Goal: Transaction & Acquisition: Purchase product/service

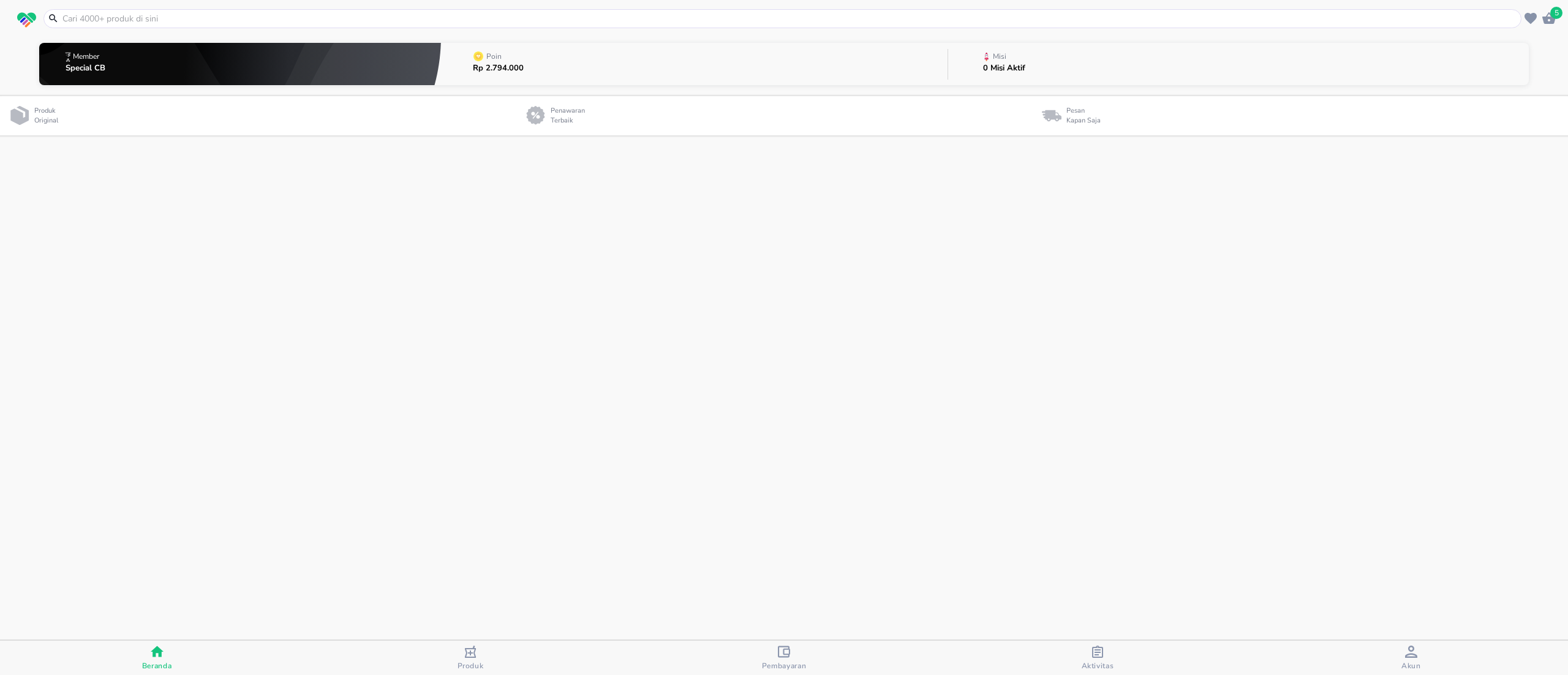
click at [300, 25] on input "text" at bounding box center [789, 18] width 1457 height 13
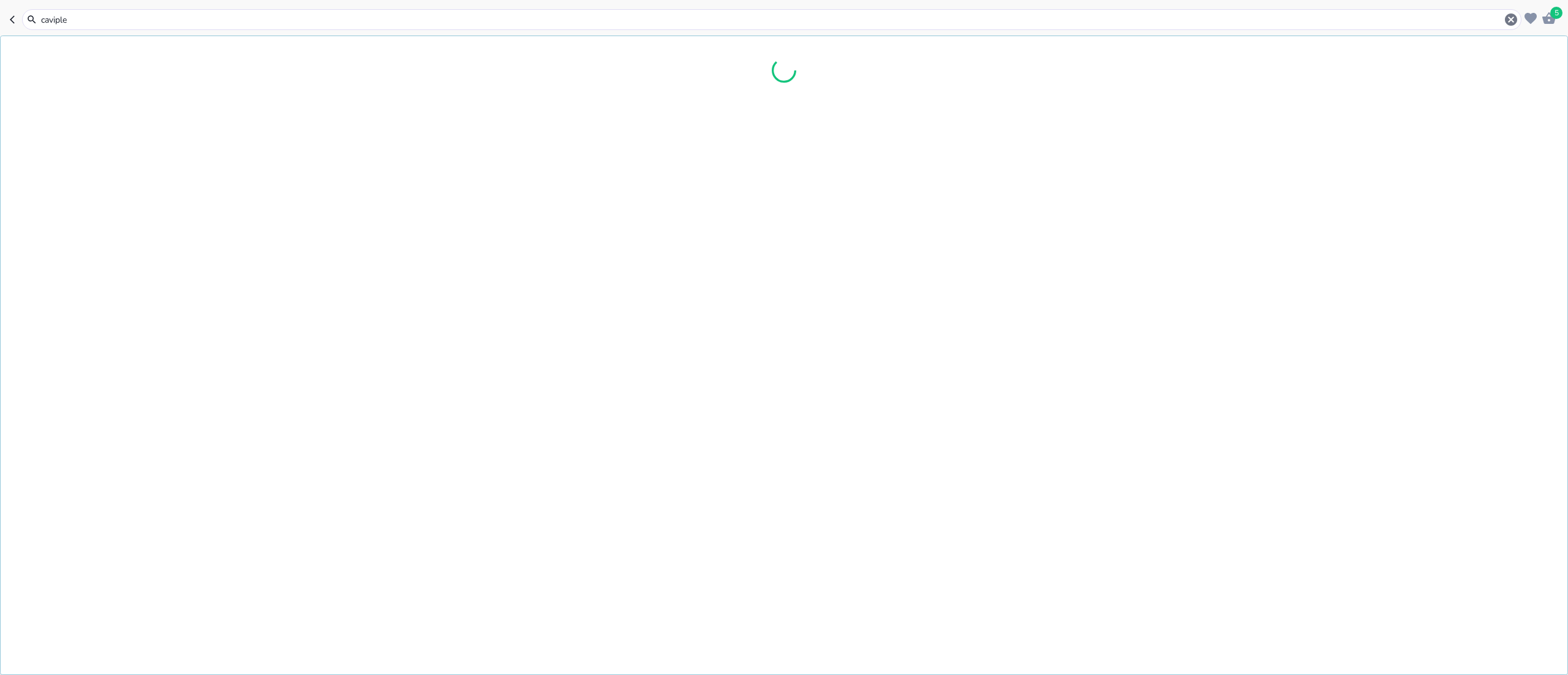
type input "caviplex"
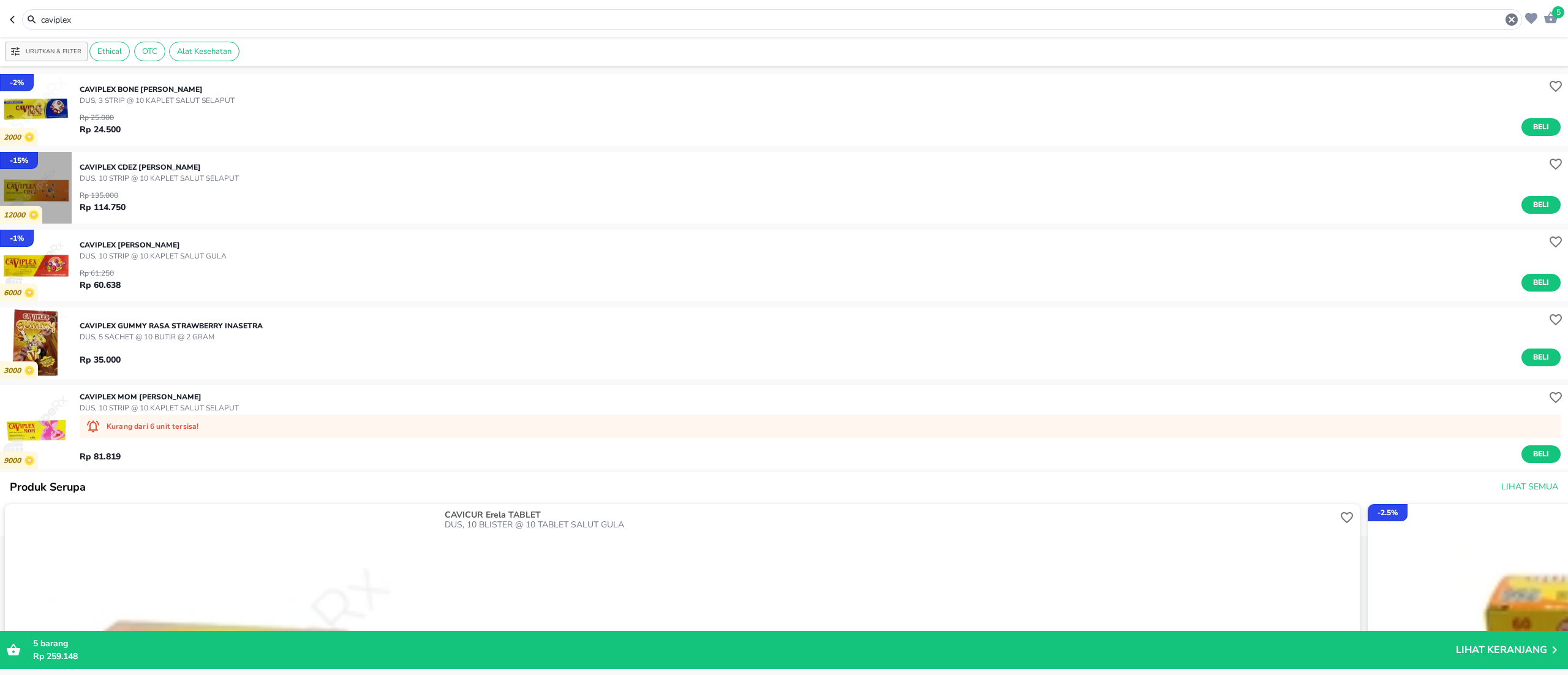
click at [50, 181] on img "button" at bounding box center [36, 187] width 72 height 72
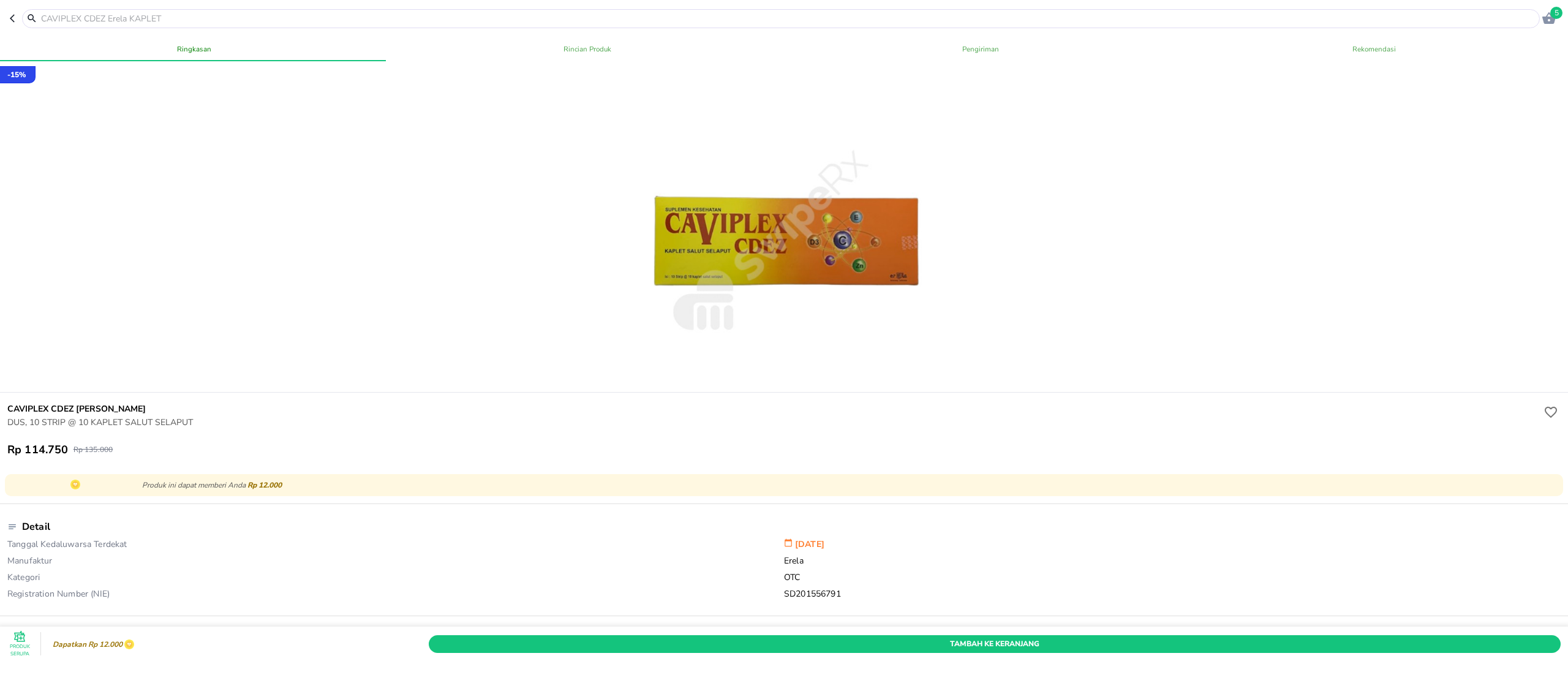
scroll to position [123, 0]
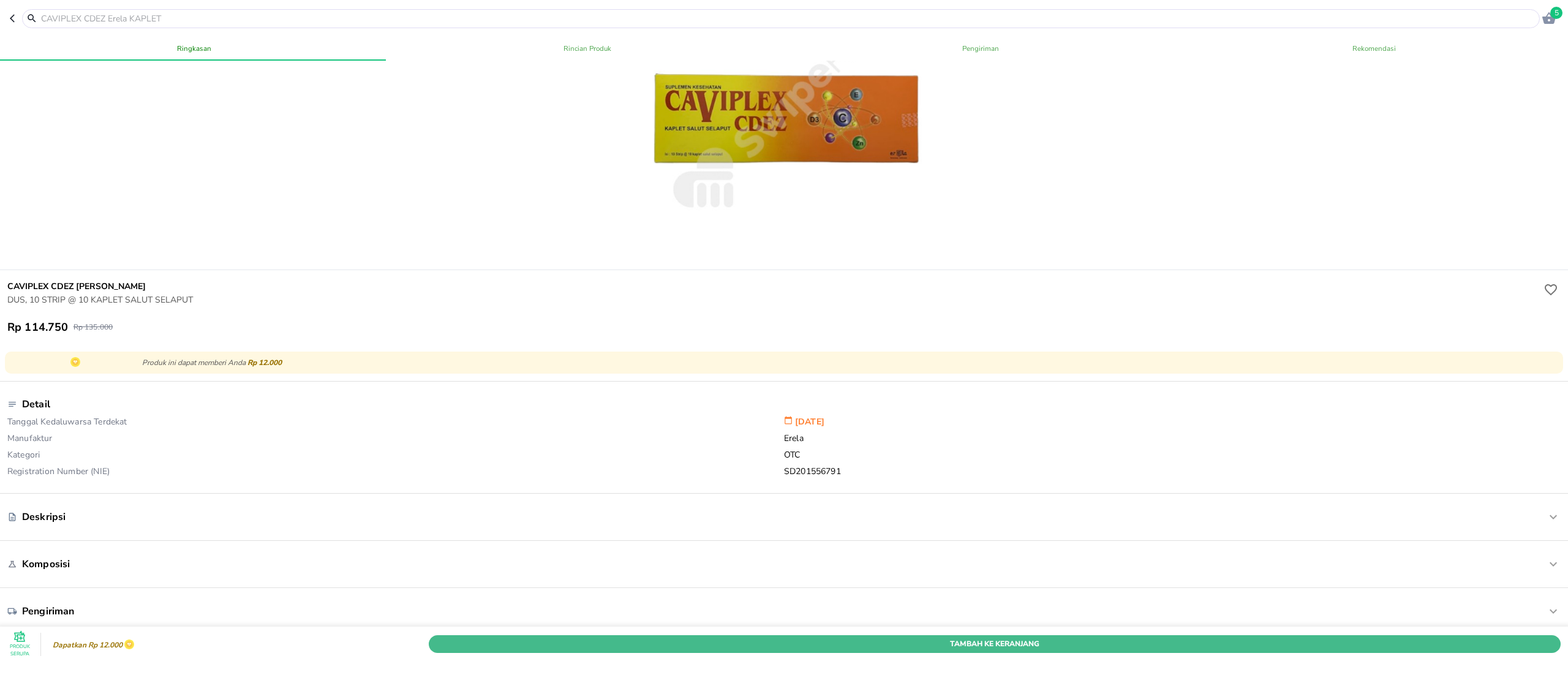
click at [969, 638] on span "Tambah Ke Keranjang" at bounding box center [994, 644] width 1113 height 13
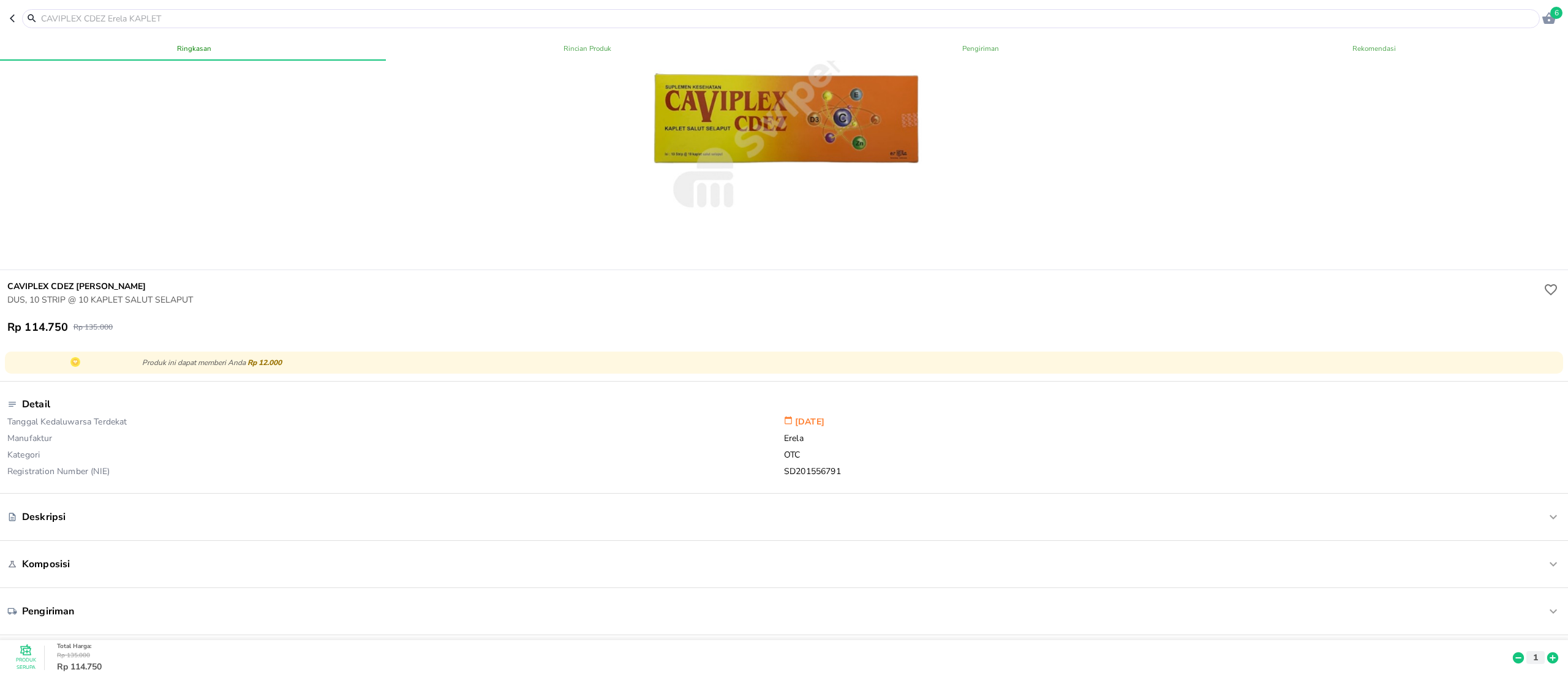
click at [160, 22] on input "text" at bounding box center [788, 18] width 1497 height 13
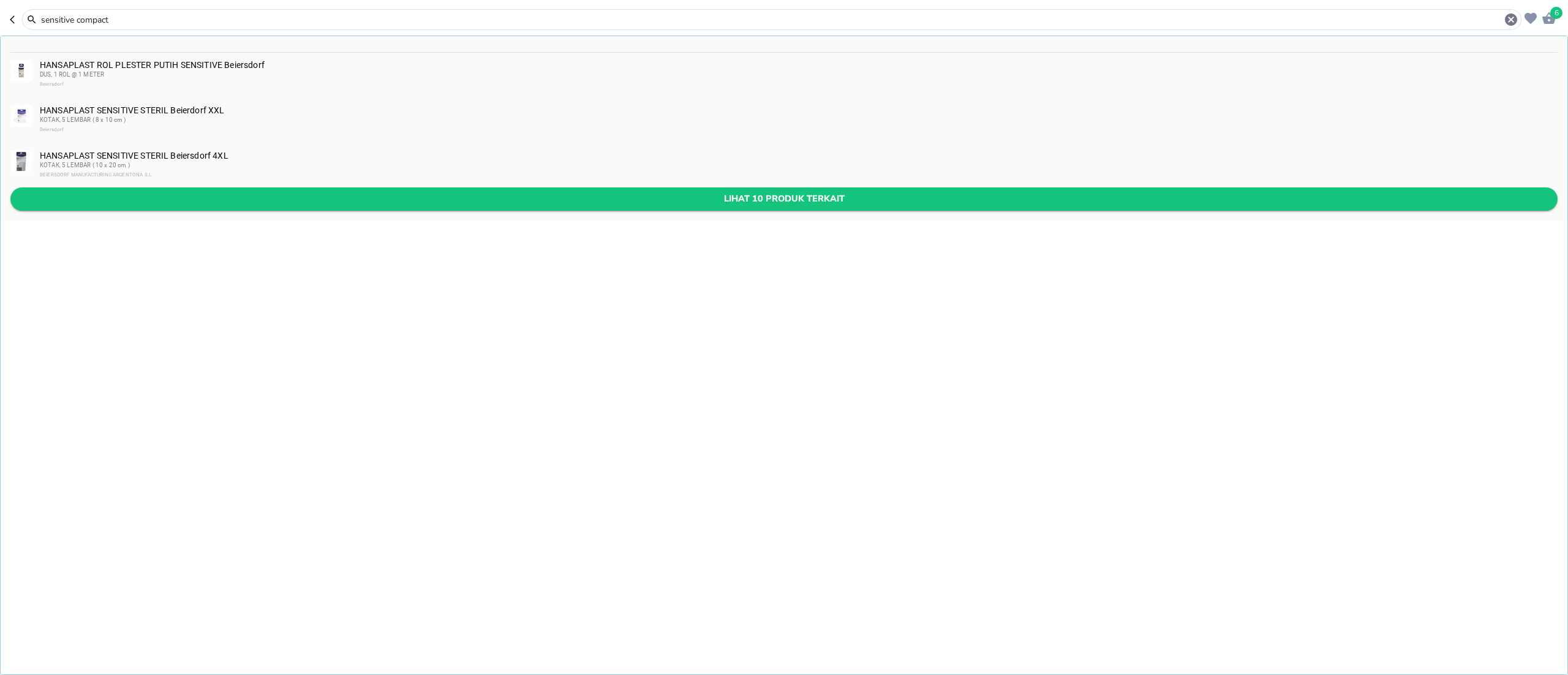
type input "sensitive compact"
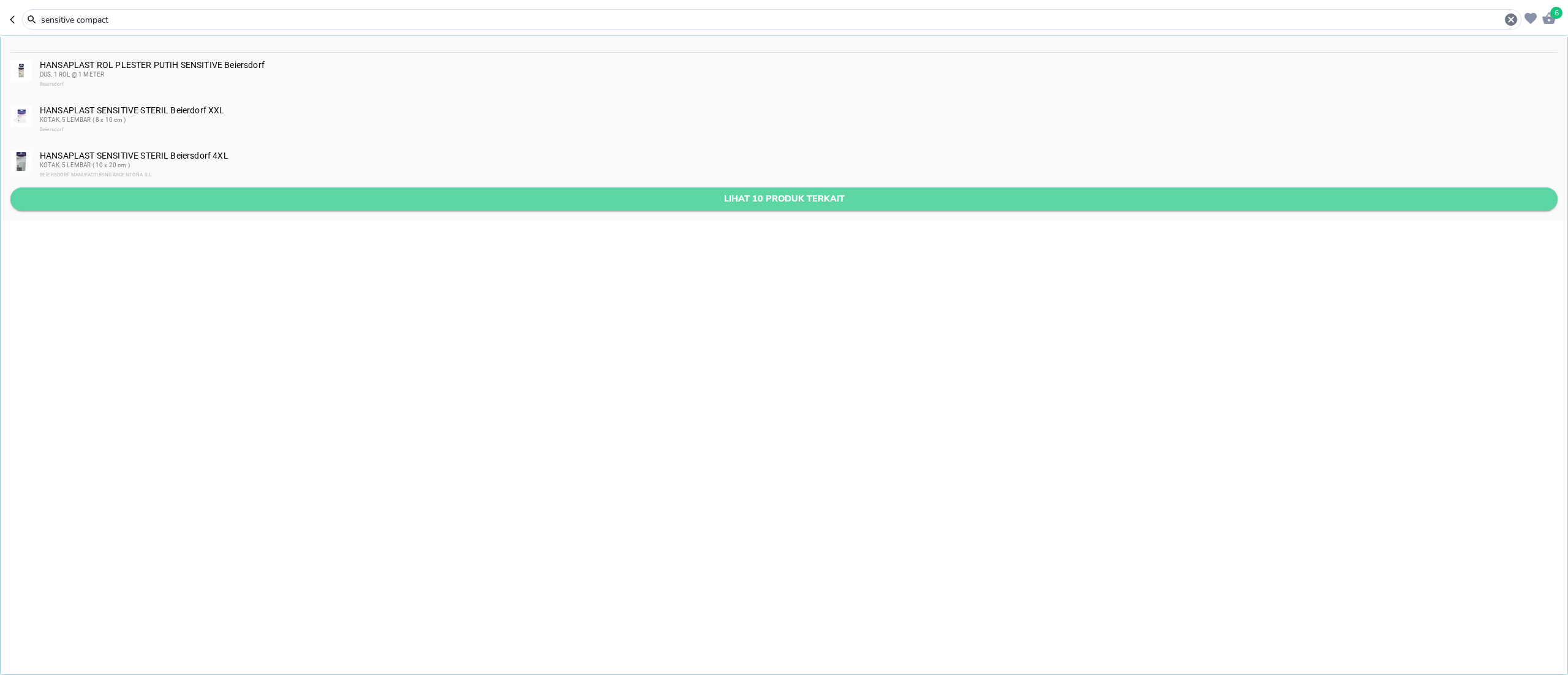
click at [236, 207] on button "Lihat 10 produk terkait" at bounding box center [784, 199] width 1547 height 23
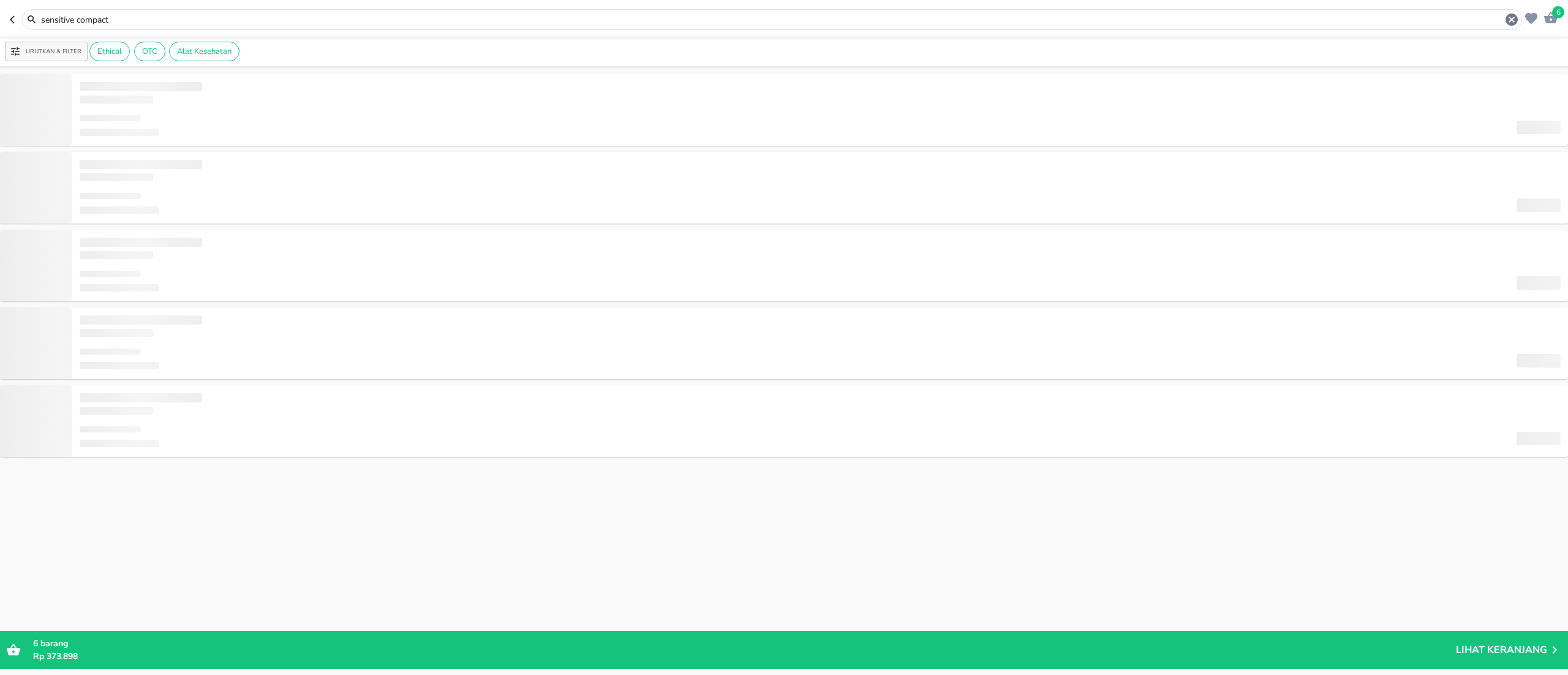
type input "sensitive compact"
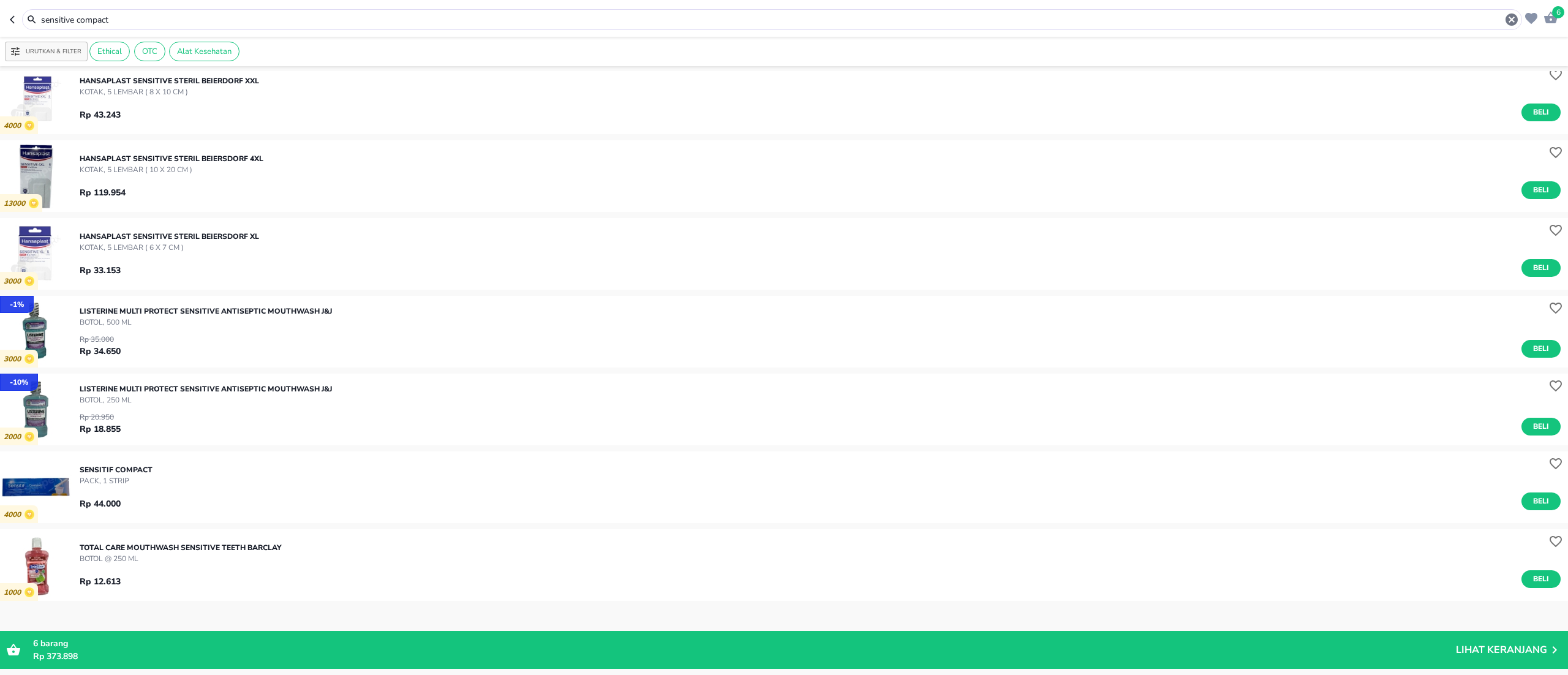
scroll to position [245, 0]
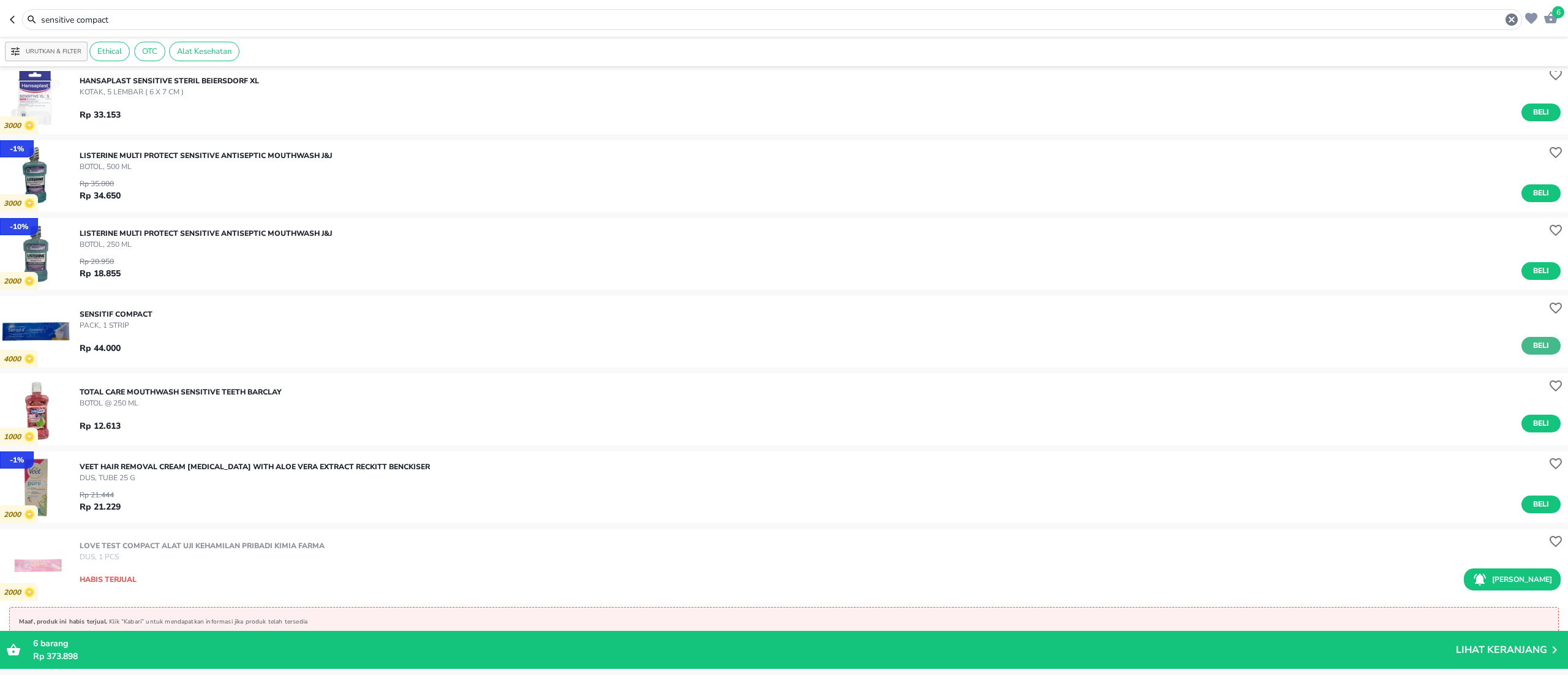
click at [1531, 348] on span "Beli" at bounding box center [1541, 345] width 21 height 13
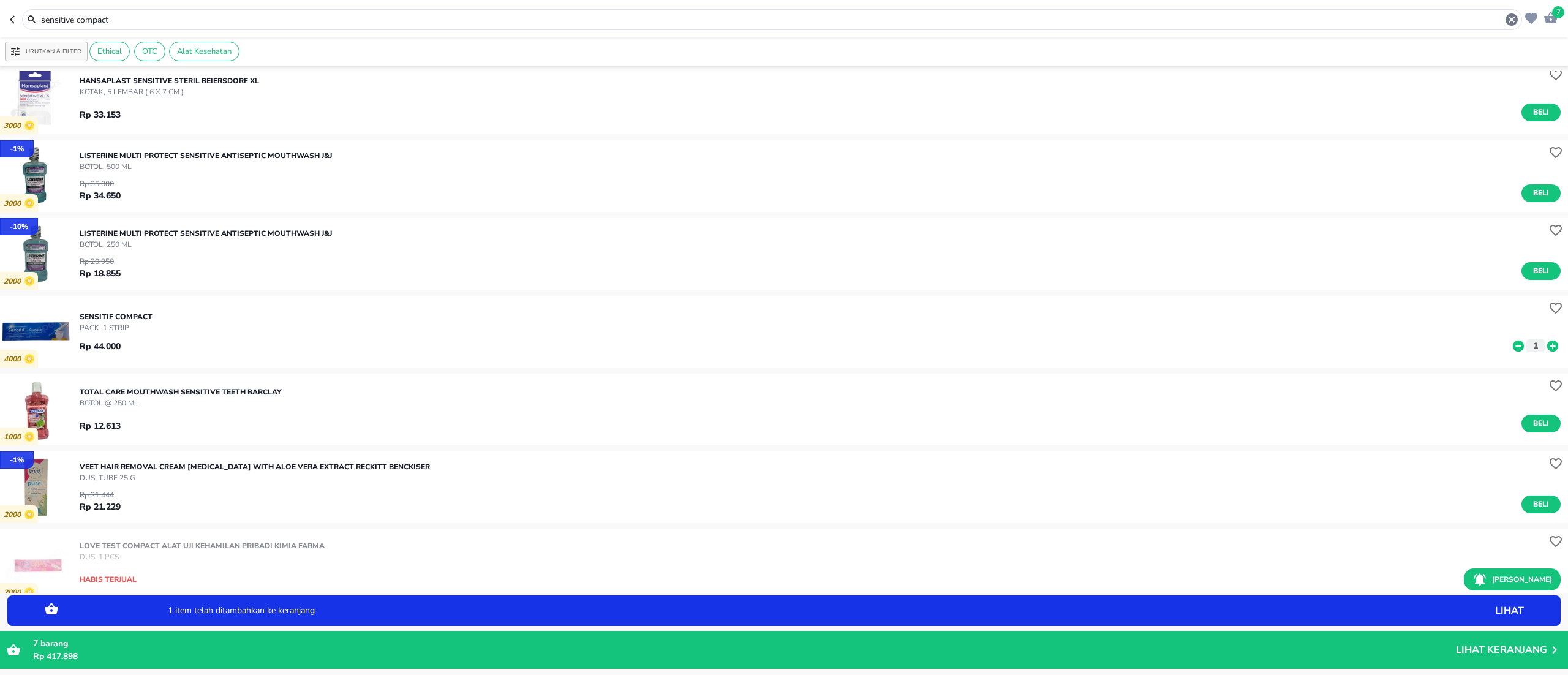
click at [1547, 350] on icon at bounding box center [1552, 345] width 11 height 11
click at [28, 343] on img "button" at bounding box center [36, 331] width 72 height 72
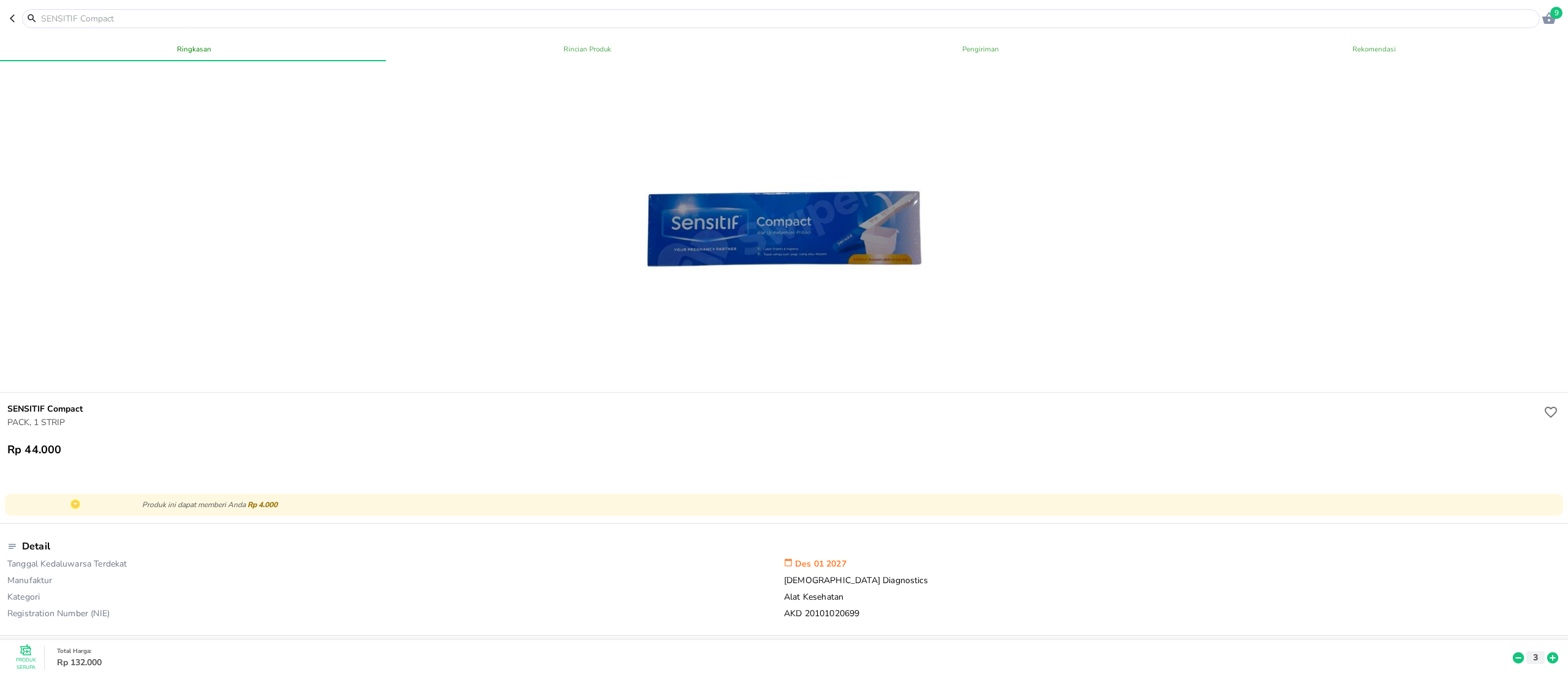
click at [1470, 300] on div at bounding box center [784, 227] width 1572 height 331
click at [1552, 13] on span "9" at bounding box center [1556, 13] width 12 height 12
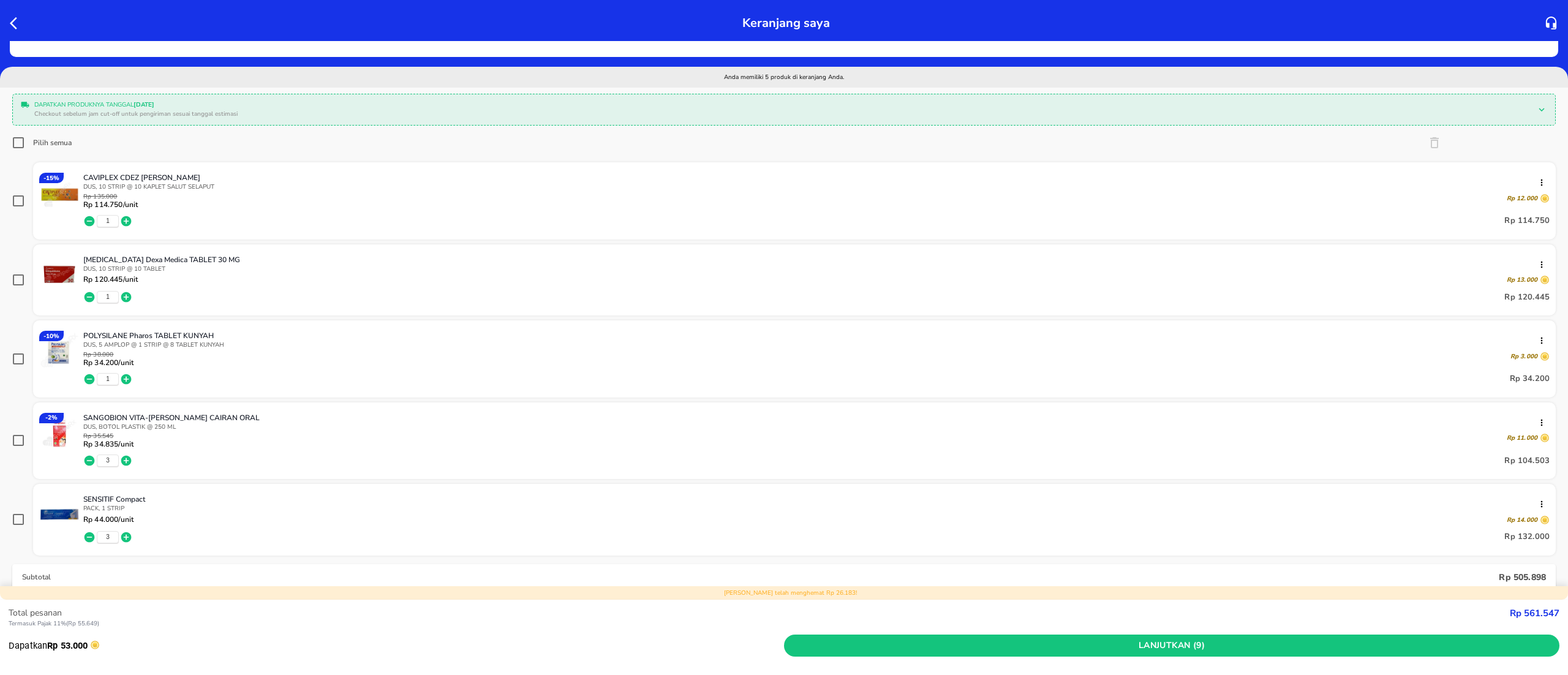
scroll to position [123, 0]
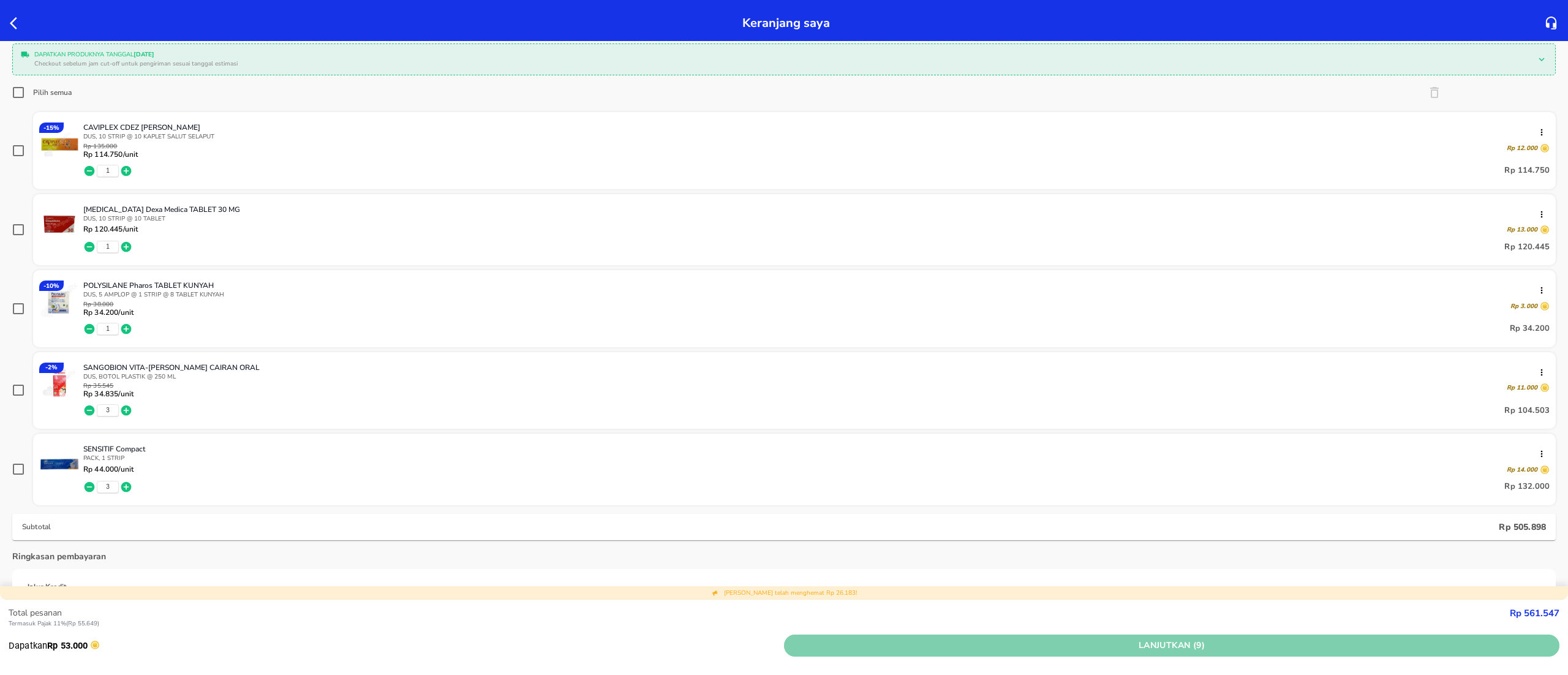
click at [1461, 652] on span "Lanjutkan (9)" at bounding box center [1171, 646] width 765 height 15
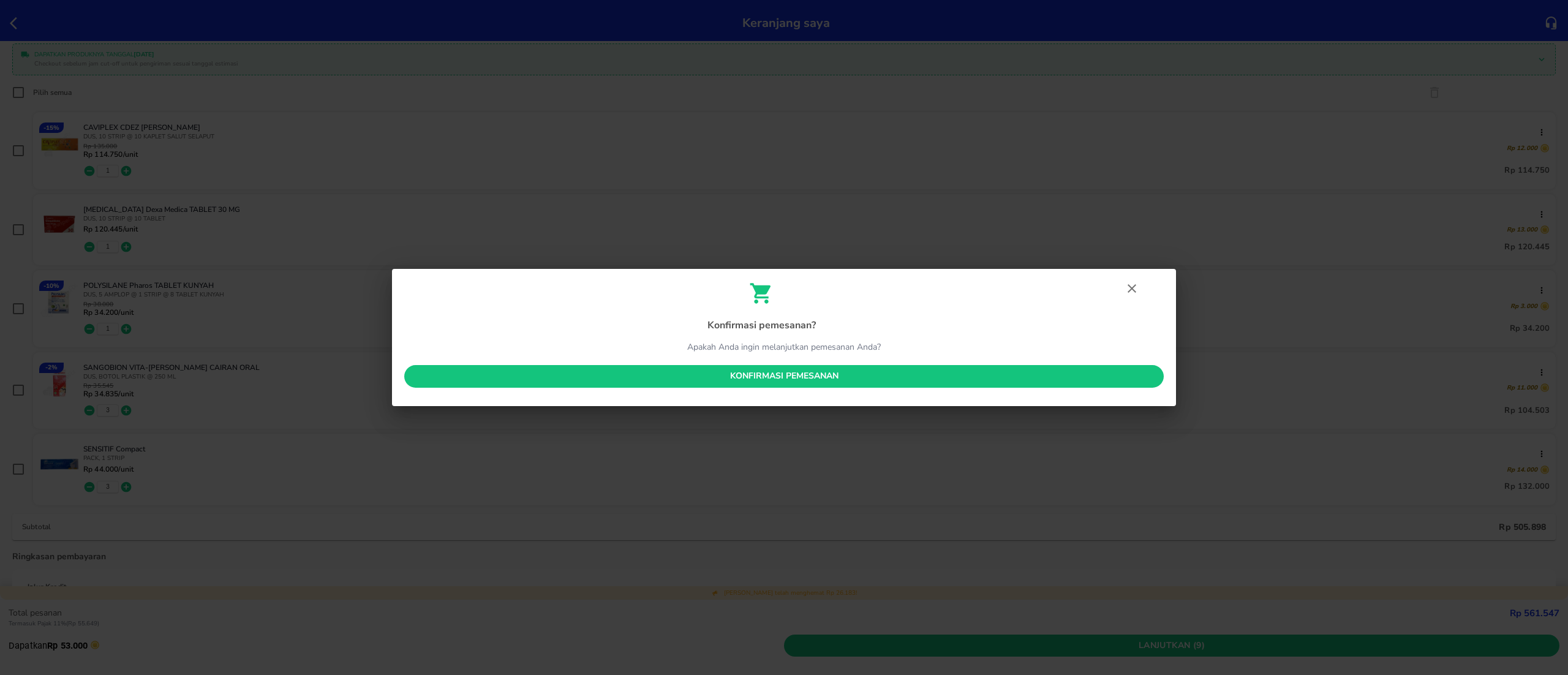
click at [747, 377] on span "Konfirmasi pemesanan" at bounding box center [784, 377] width 740 height 15
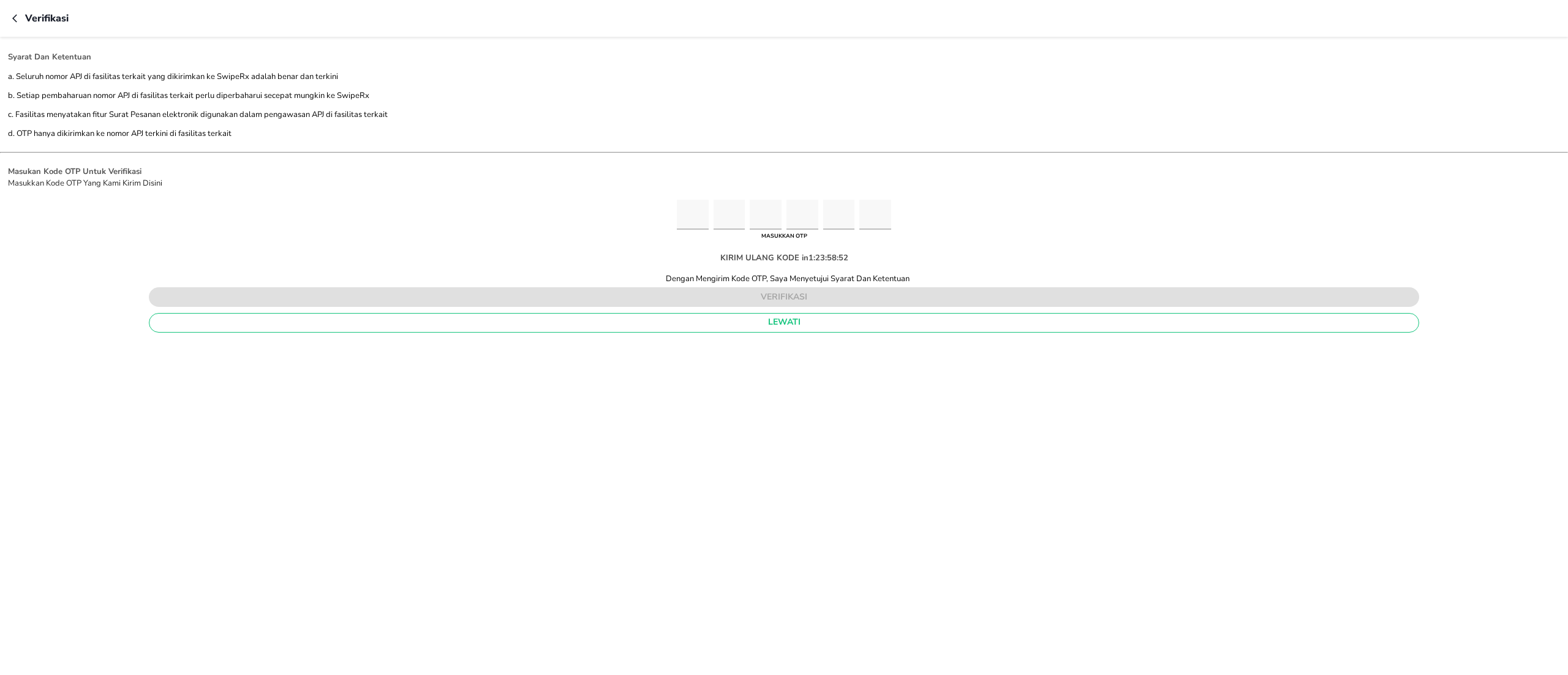
click at [1387, 184] on p "Masukkan Kode OTP Yang Kami Kirim Disini" at bounding box center [784, 184] width 1568 height 12
